Goal: Navigation & Orientation: Find specific page/section

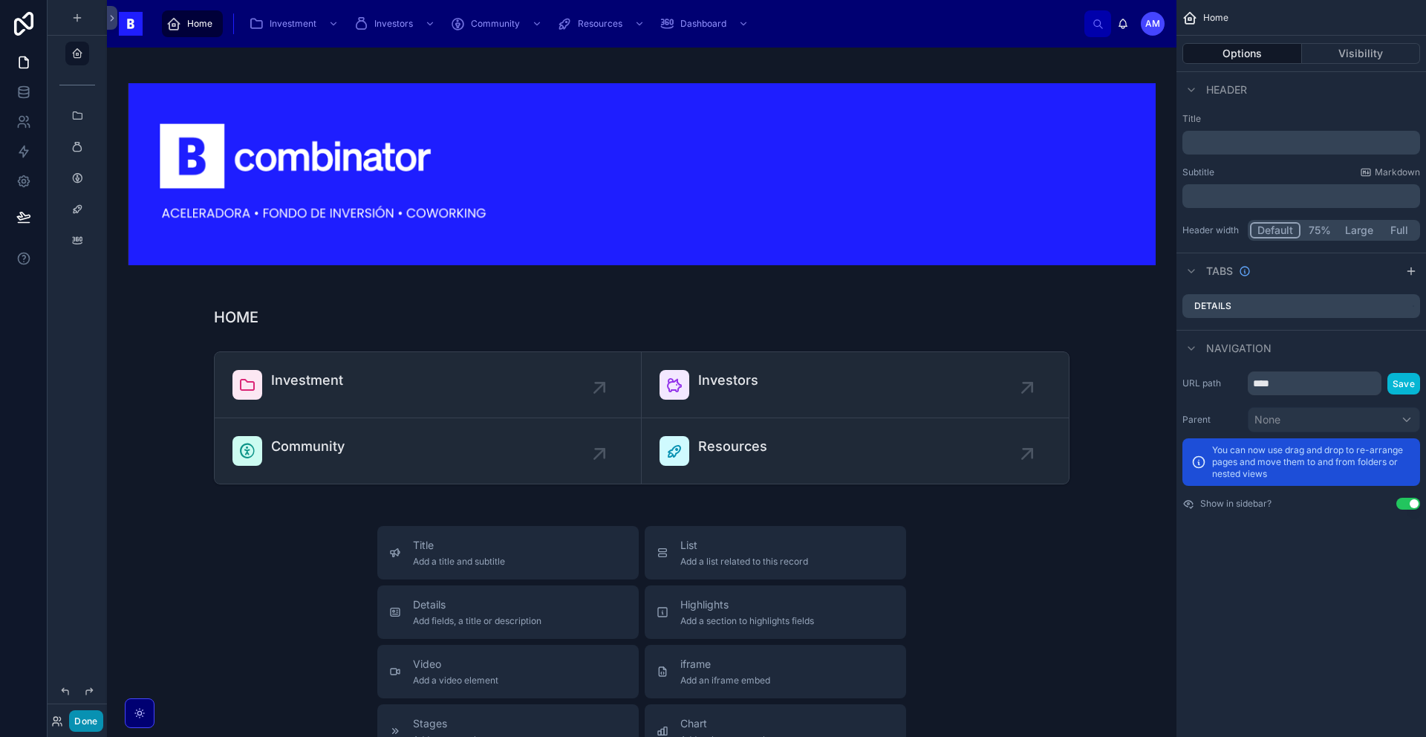
click at [91, 728] on button "Done" at bounding box center [85, 721] width 33 height 22
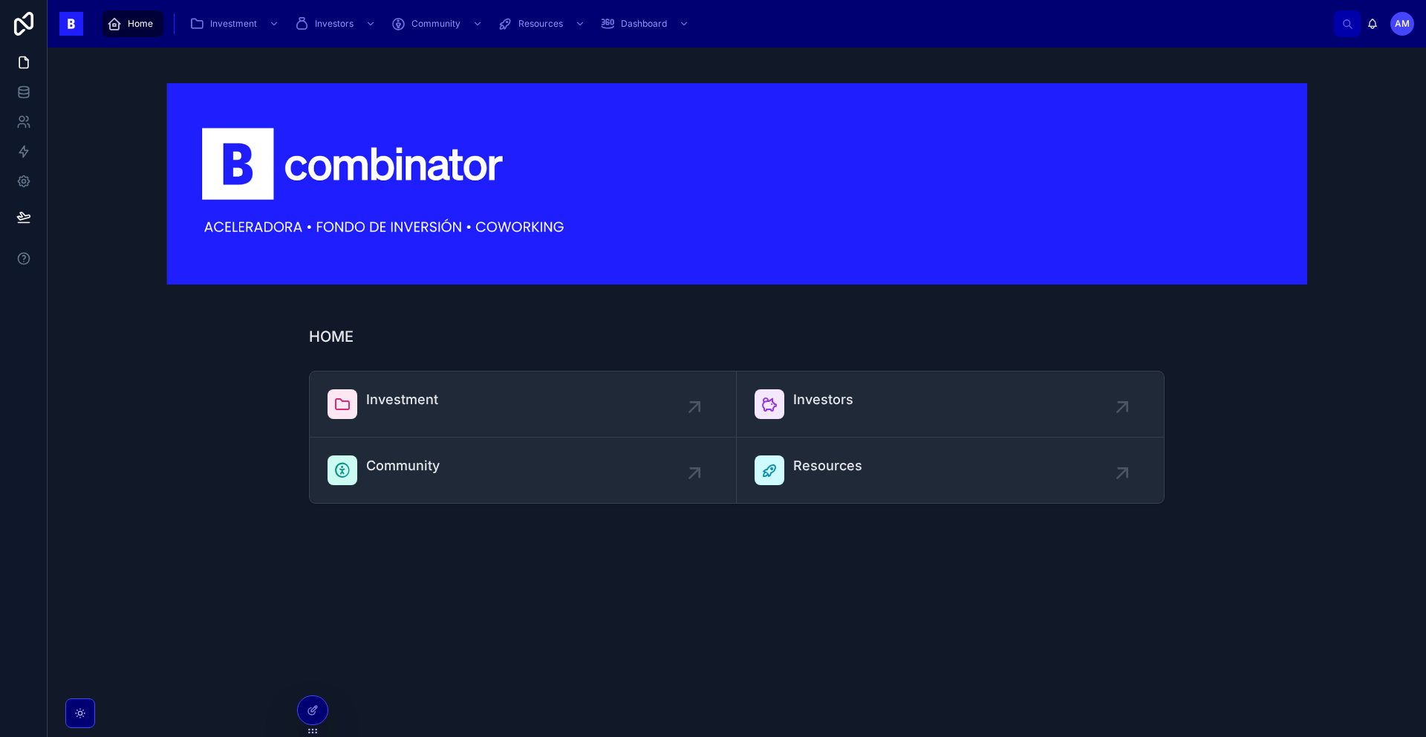
click at [262, 39] on div "Home Investment Investors Community Resources Dashboard" at bounding box center [714, 23] width 1239 height 33
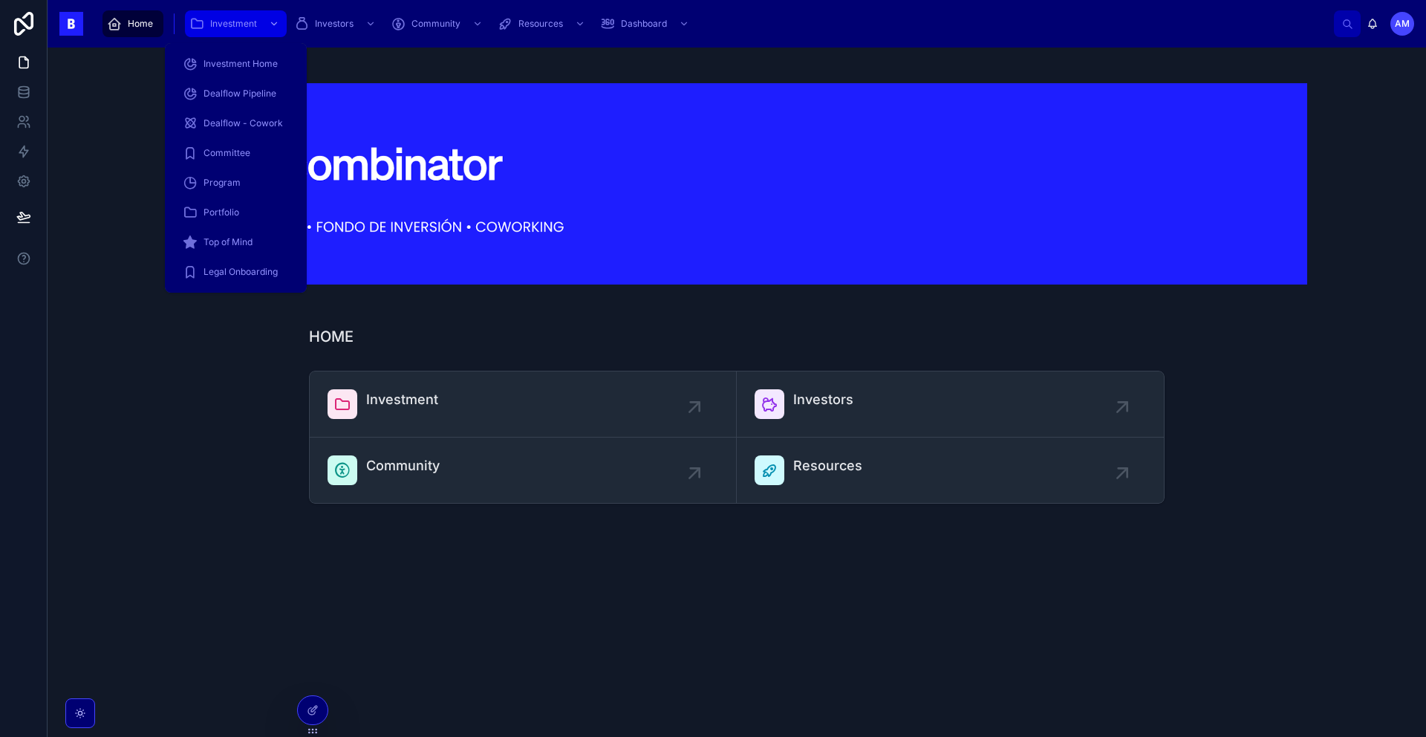
click at [224, 25] on span "Investment" at bounding box center [233, 24] width 47 height 12
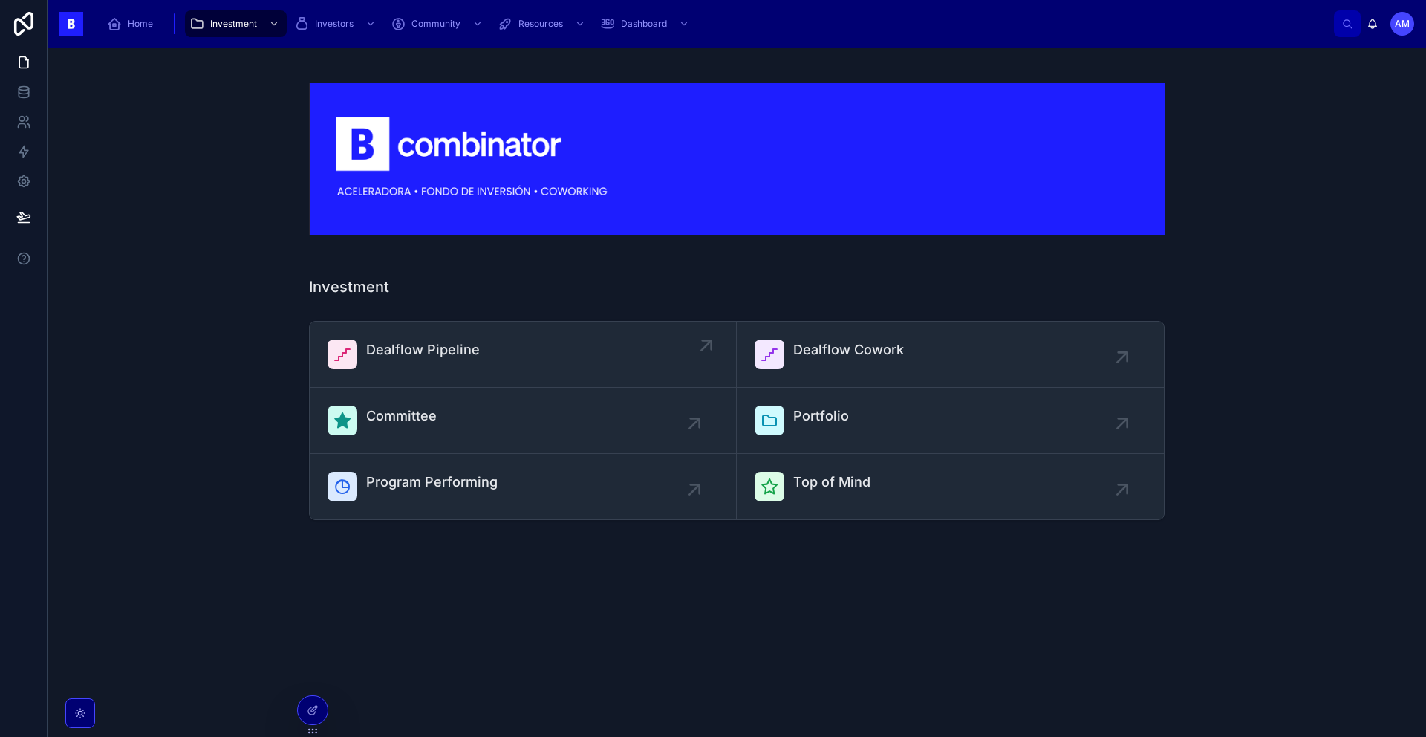
click at [406, 363] on div "Dealflow Pipeline" at bounding box center [423, 354] width 114 height 30
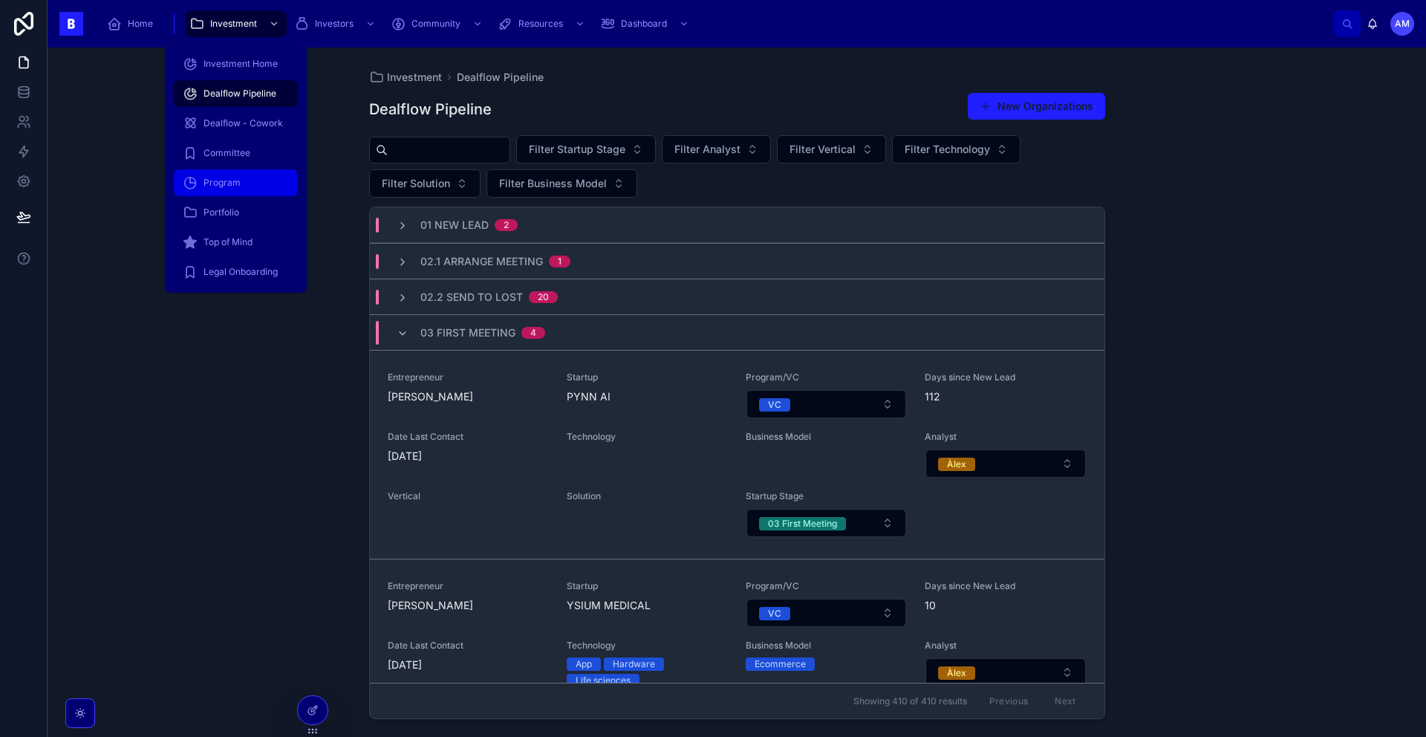
click at [220, 194] on div "Program" at bounding box center [236, 183] width 106 height 24
